Goal: Task Accomplishment & Management: Complete application form

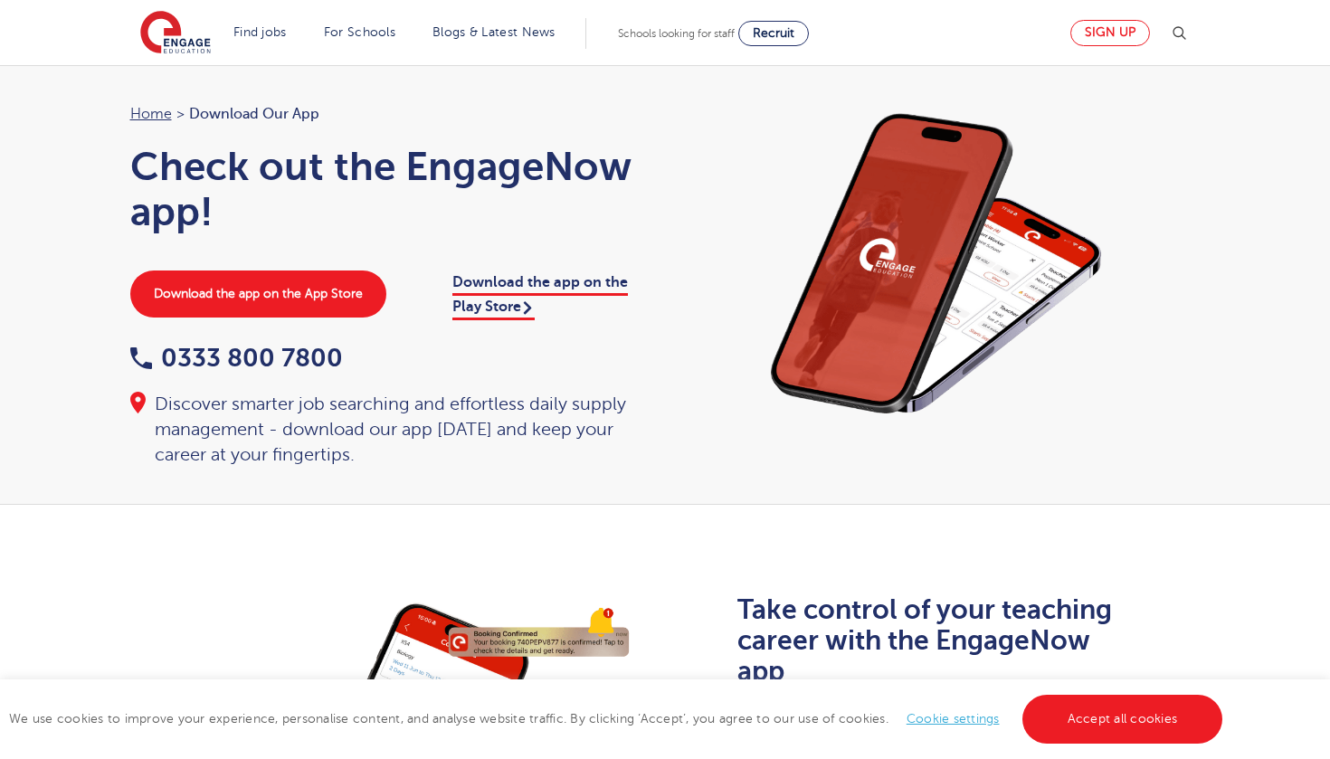
click at [1121, 27] on link "Sign up" at bounding box center [1111, 33] width 80 height 26
click at [1110, 38] on link "Sign up" at bounding box center [1111, 33] width 80 height 26
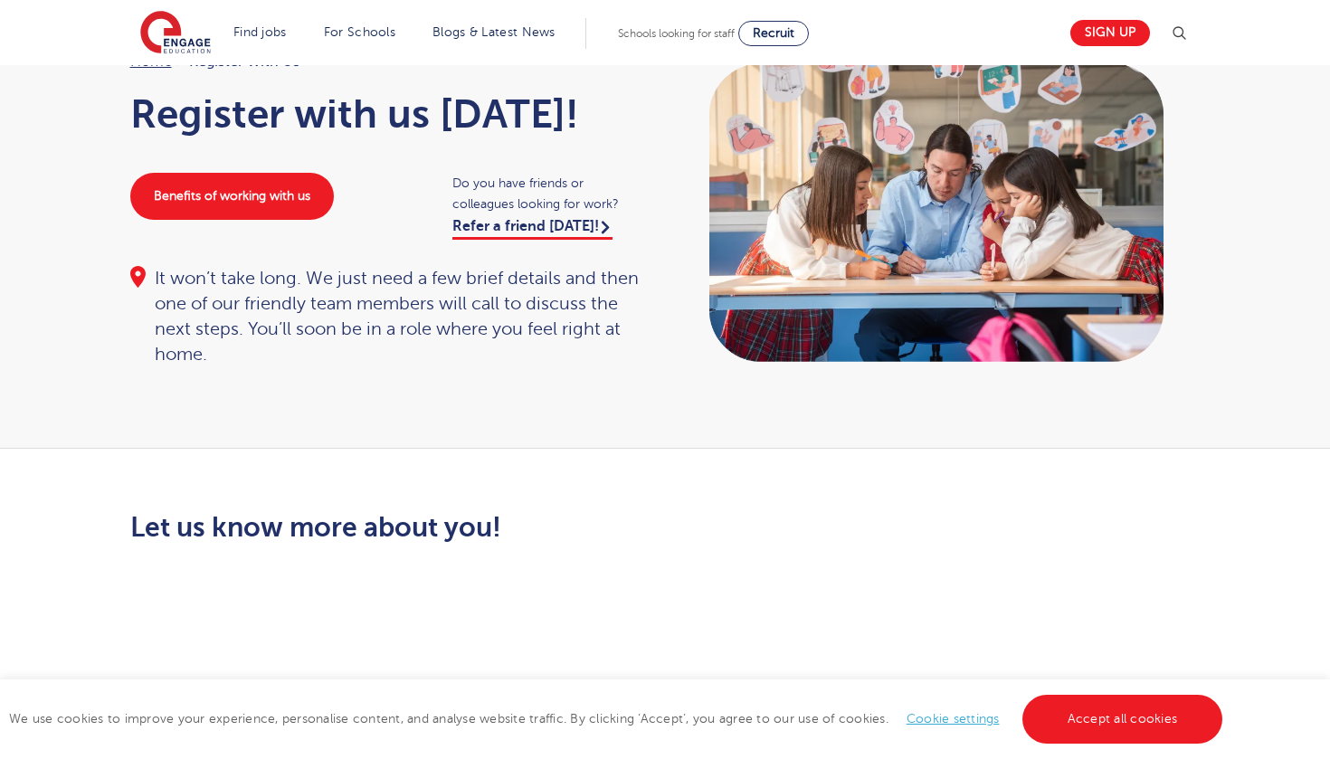
scroll to position [109, 0]
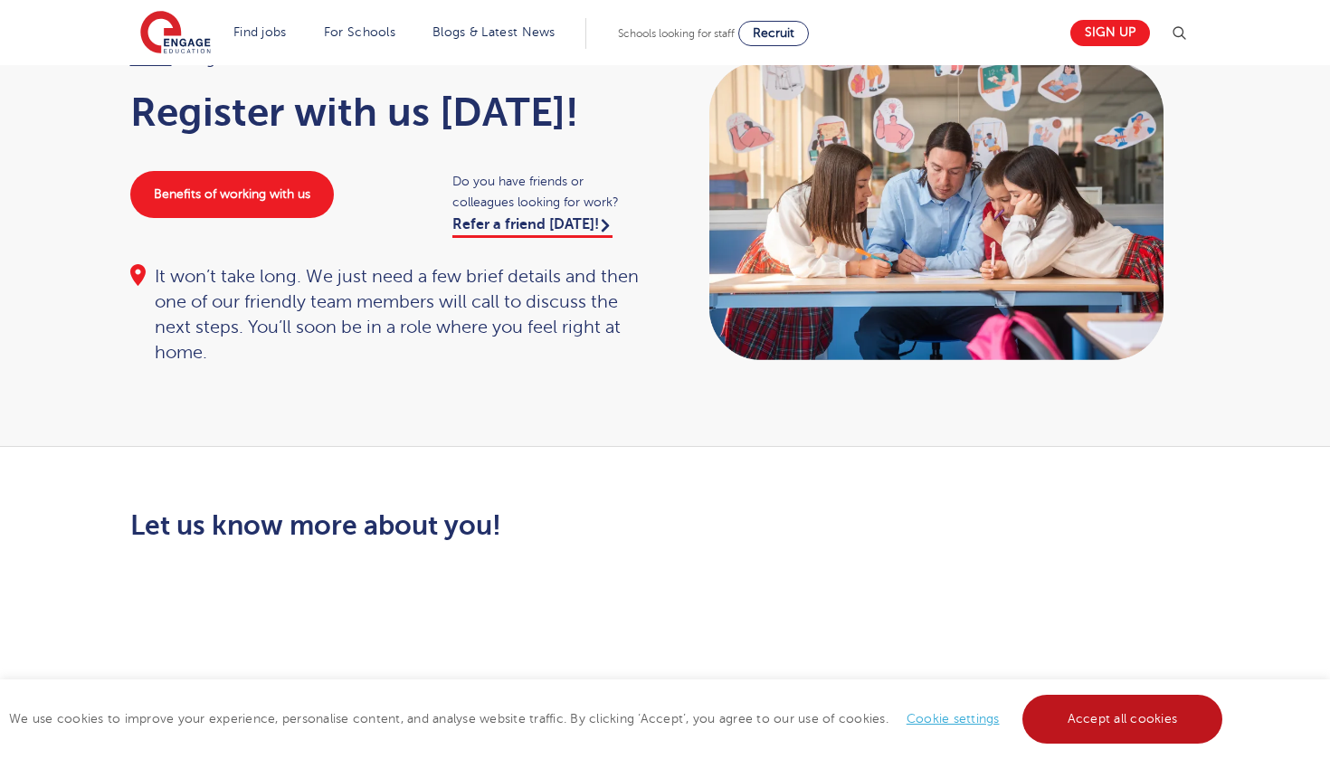
click at [1068, 725] on link "Accept all cookies" at bounding box center [1123, 719] width 201 height 49
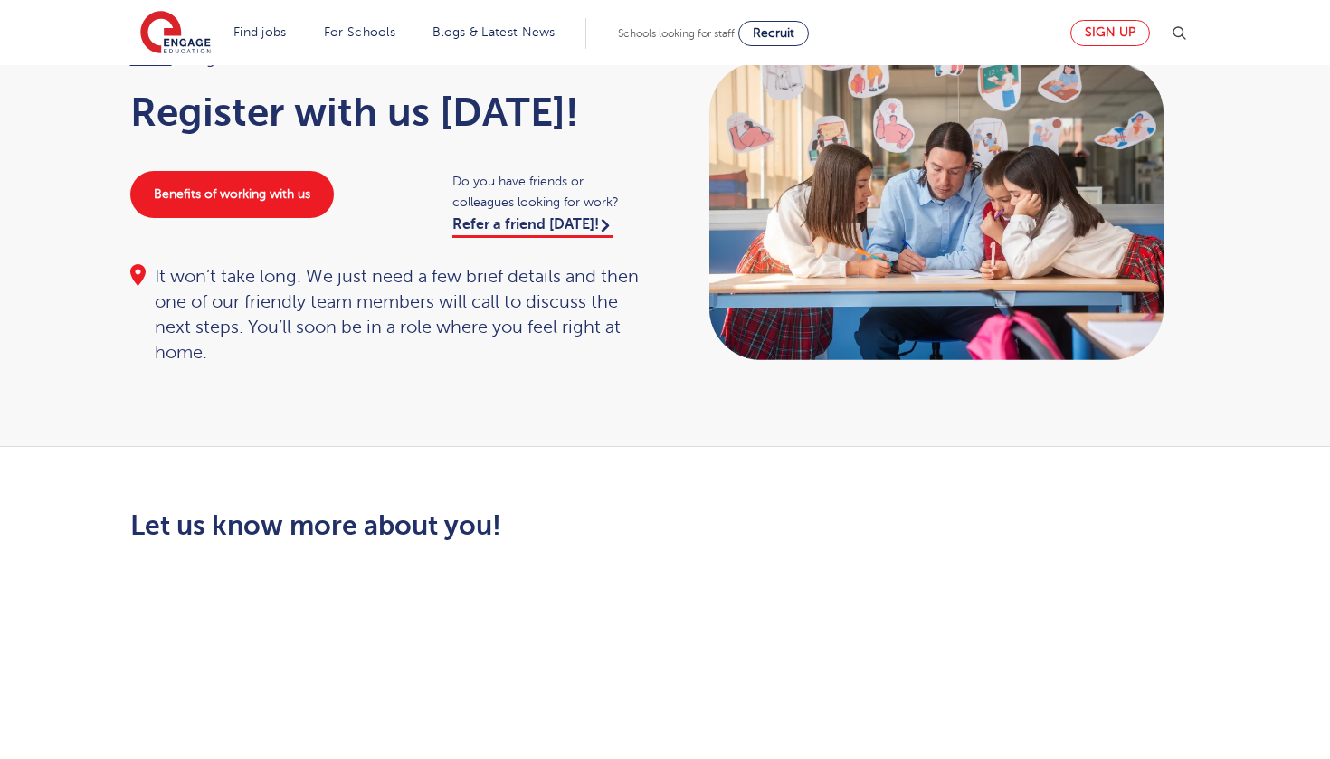
click at [1110, 41] on link "Sign up" at bounding box center [1111, 33] width 80 height 26
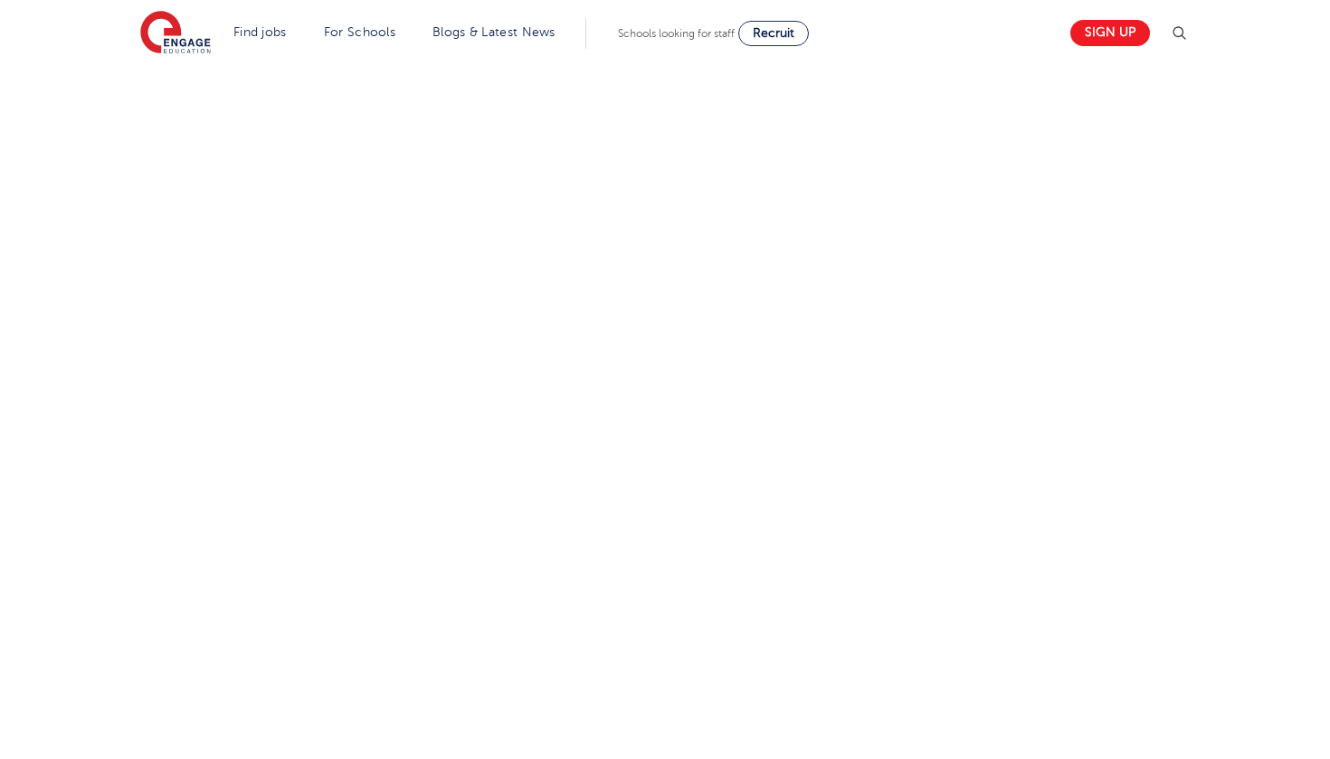
scroll to position [668, 0]
click at [873, 612] on div "Let us know more about you!" at bounding box center [666, 443] width 1098 height 985
click at [919, 590] on div "Let us know more about you!" at bounding box center [666, 443] width 1098 height 985
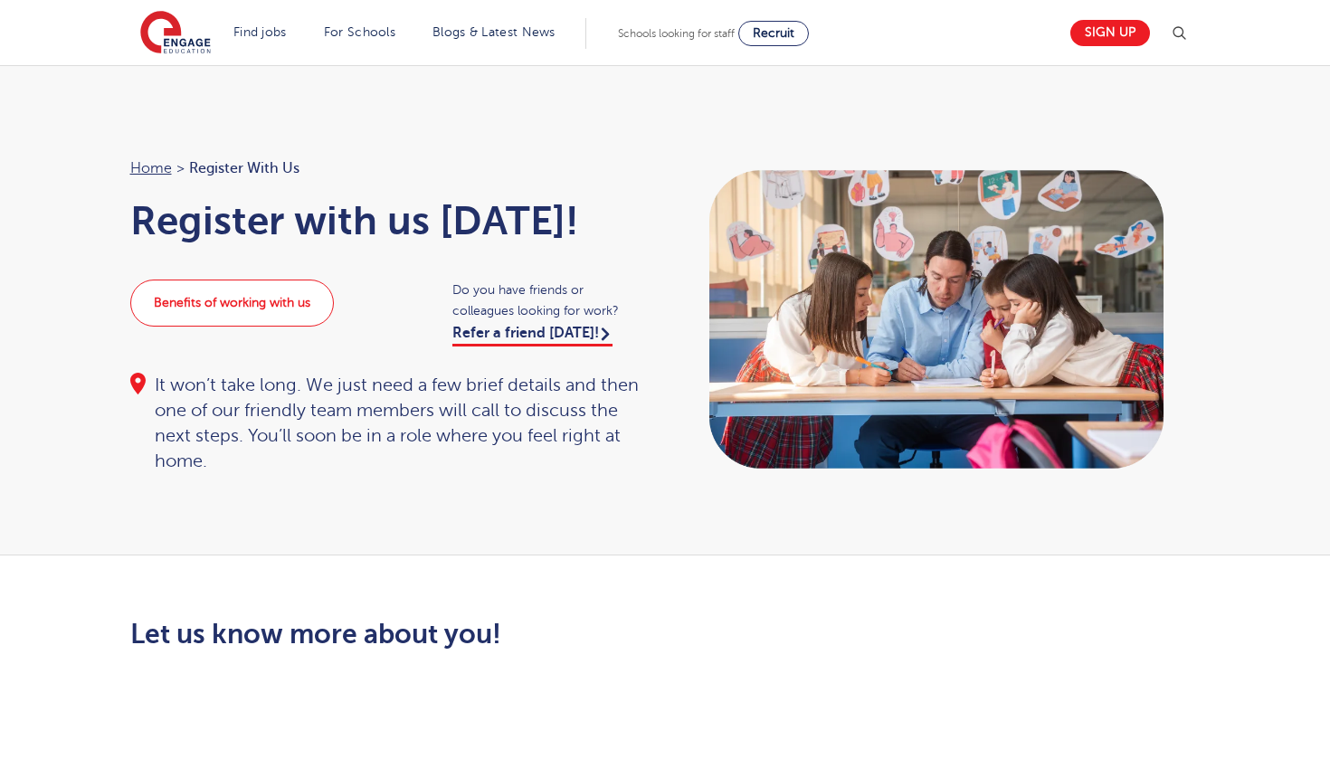
click at [308, 300] on link "Benefits of working with us" at bounding box center [232, 303] width 204 height 47
